Goal: Find contact information: Find contact information

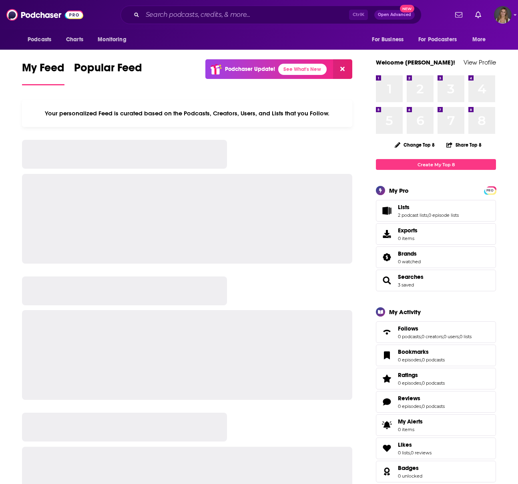
click at [229, 24] on div "Podcasts Charts Monitoring Ctrl K Open Advanced New For Business For Podcasters…" at bounding box center [259, 15] width 518 height 30
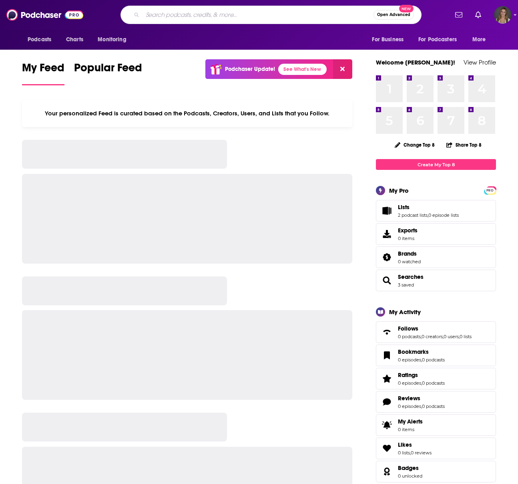
click at [222, 12] on input "Search podcasts, credits, & more..." at bounding box center [258, 14] width 231 height 13
paste input "Fraud Talk Podcast (ACFE)"
type input "Fraud Talk Podcast (ACFE)"
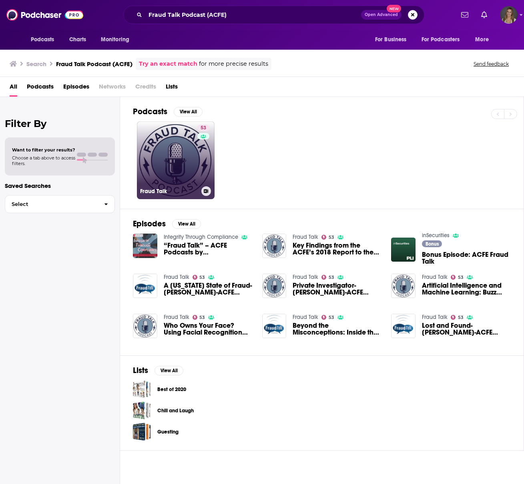
click at [149, 156] on link "53 Fraud Talk" at bounding box center [176, 160] width 78 height 78
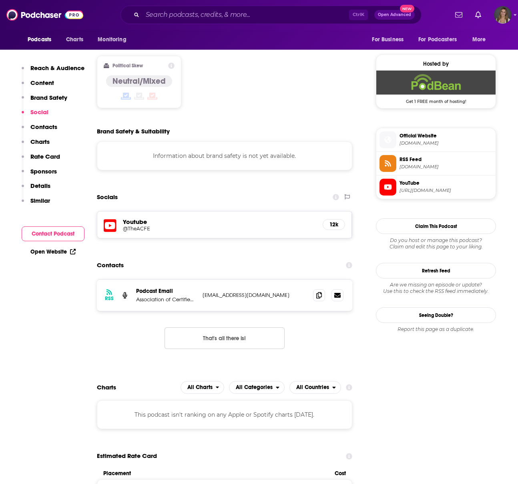
scroll to position [641, 0]
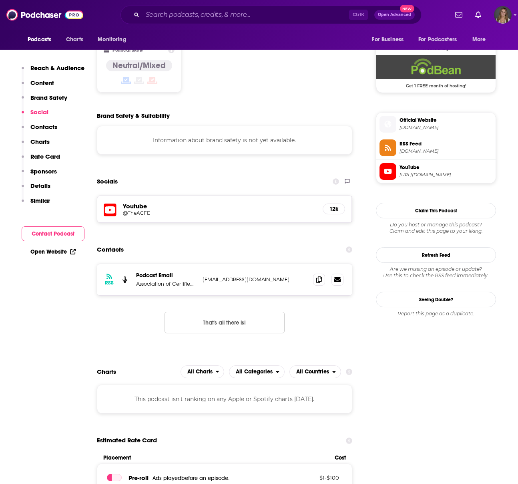
click at [186, 280] on p "Association of Certified Fraud Examiners (ACFE)" at bounding box center [166, 283] width 60 height 7
click at [255, 276] on p "[EMAIL_ADDRESS][DOMAIN_NAME]" at bounding box center [255, 279] width 104 height 7
click at [318, 276] on icon at bounding box center [319, 279] width 6 height 6
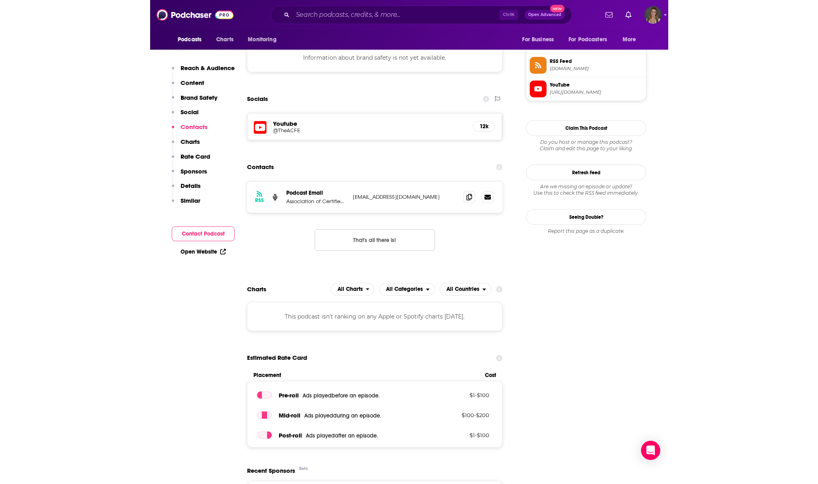
scroll to position [681, 0]
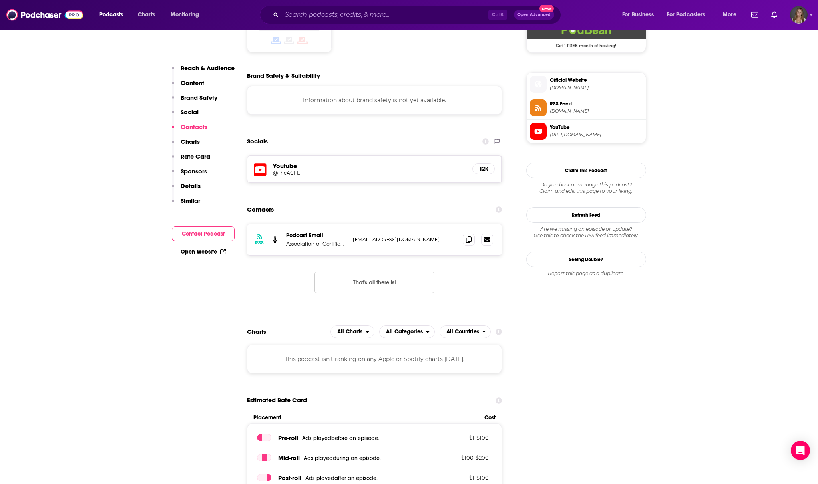
click at [308, 240] on p "Association of Certified Fraud Examiners (ACFE)" at bounding box center [316, 243] width 60 height 7
click at [306, 232] on p "Podcast Email" at bounding box center [316, 235] width 60 height 7
click at [325, 240] on p "Association of Certified Fraud Examiners (ACFE)" at bounding box center [316, 243] width 60 height 7
click at [304, 224] on div "RSS Podcast Email Association of Certified Fraud Examiners (ACFE) [EMAIL_ADDRES…" at bounding box center [375, 239] width 256 height 31
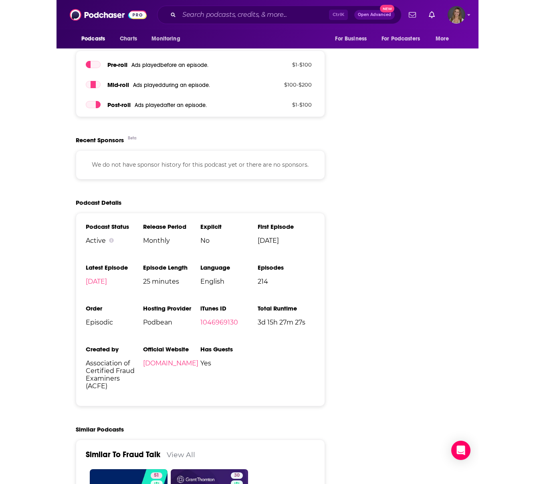
scroll to position [1050, 0]
